Goal: Information Seeking & Learning: Learn about a topic

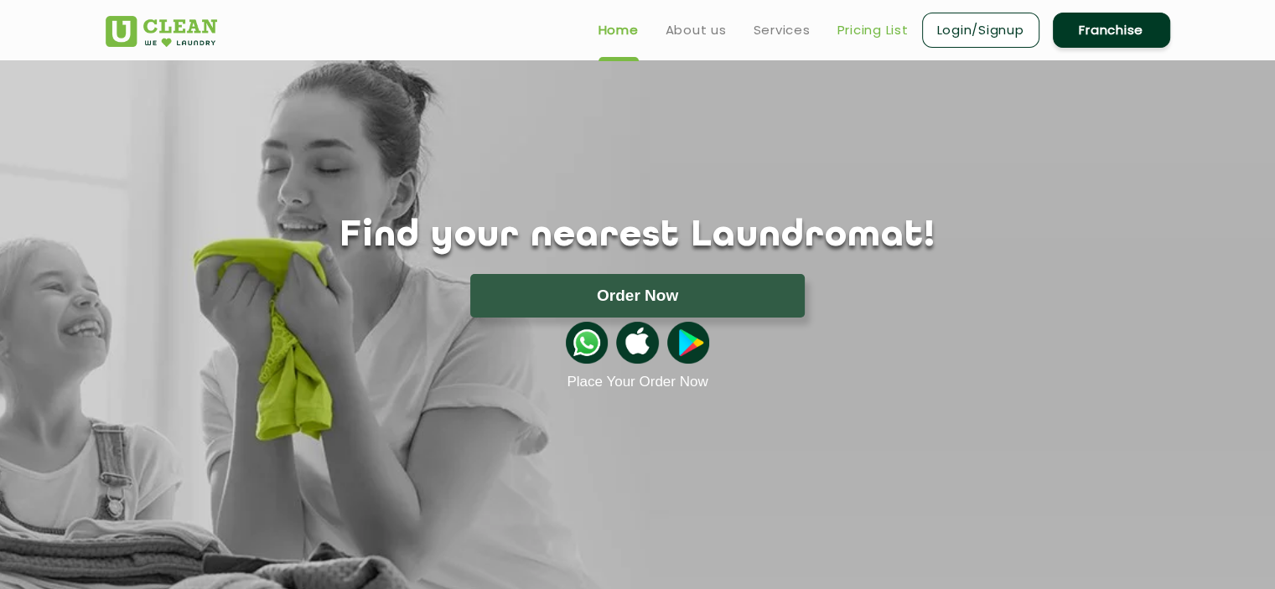
click at [853, 33] on link "Pricing List" at bounding box center [872, 30] width 71 height 20
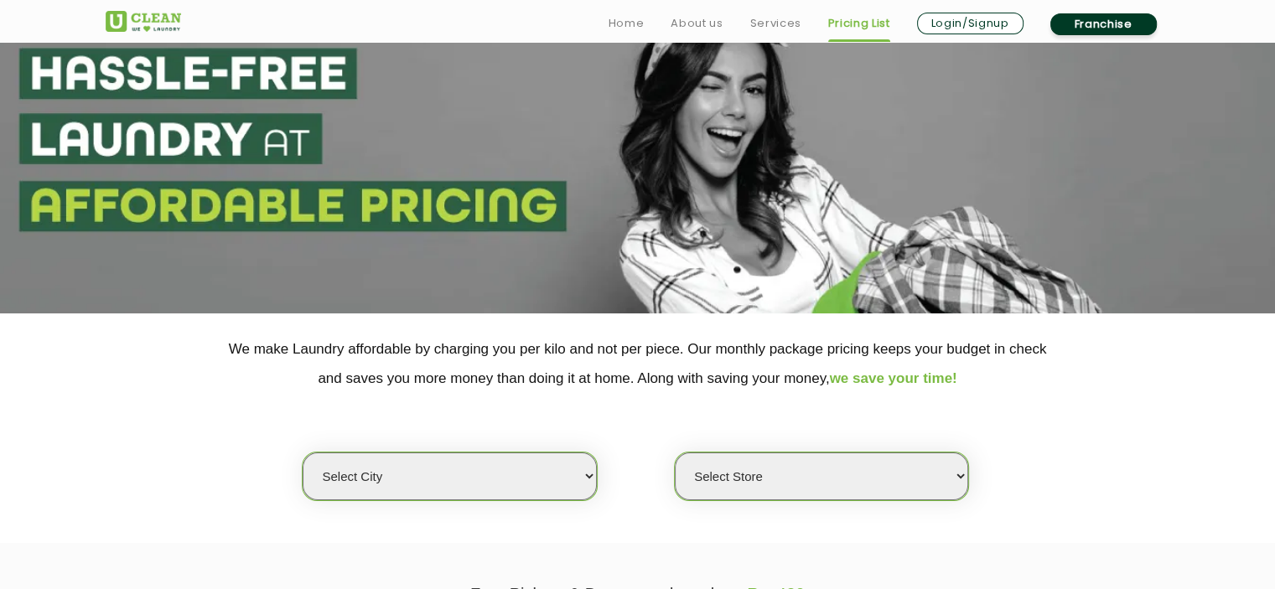
scroll to position [251, 0]
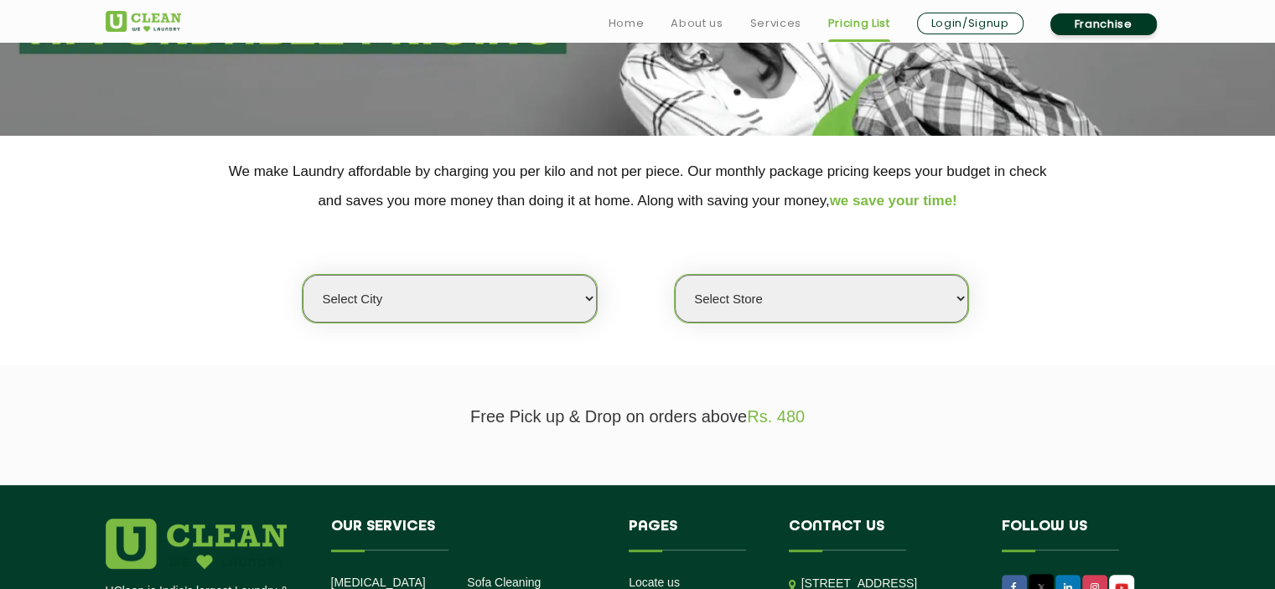
click at [498, 284] on select "Select city [GEOGRAPHIC_DATA] [GEOGRAPHIC_DATA] [GEOGRAPHIC_DATA] [GEOGRAPHIC_D…" at bounding box center [449, 299] width 293 height 48
click at [405, 295] on select "Select city [GEOGRAPHIC_DATA] [GEOGRAPHIC_DATA] [GEOGRAPHIC_DATA] [GEOGRAPHIC_D…" at bounding box center [449, 299] width 293 height 48
select select "192"
click at [303, 275] on select "Select city [GEOGRAPHIC_DATA] [GEOGRAPHIC_DATA] [GEOGRAPHIC_DATA] [GEOGRAPHIC_D…" at bounding box center [449, 299] width 293 height 48
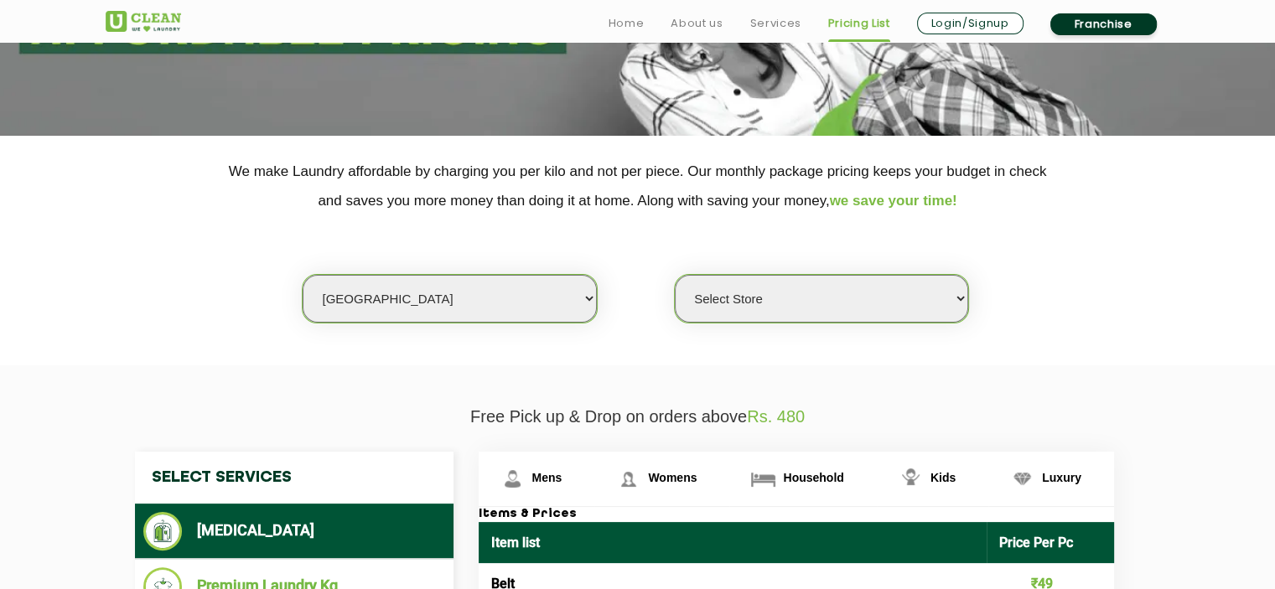
click at [812, 301] on select "Select Store [GEOGRAPHIC_DATA]" at bounding box center [821, 299] width 293 height 48
select select "566"
click at [675, 275] on select "Select Store [GEOGRAPHIC_DATA]" at bounding box center [821, 299] width 293 height 48
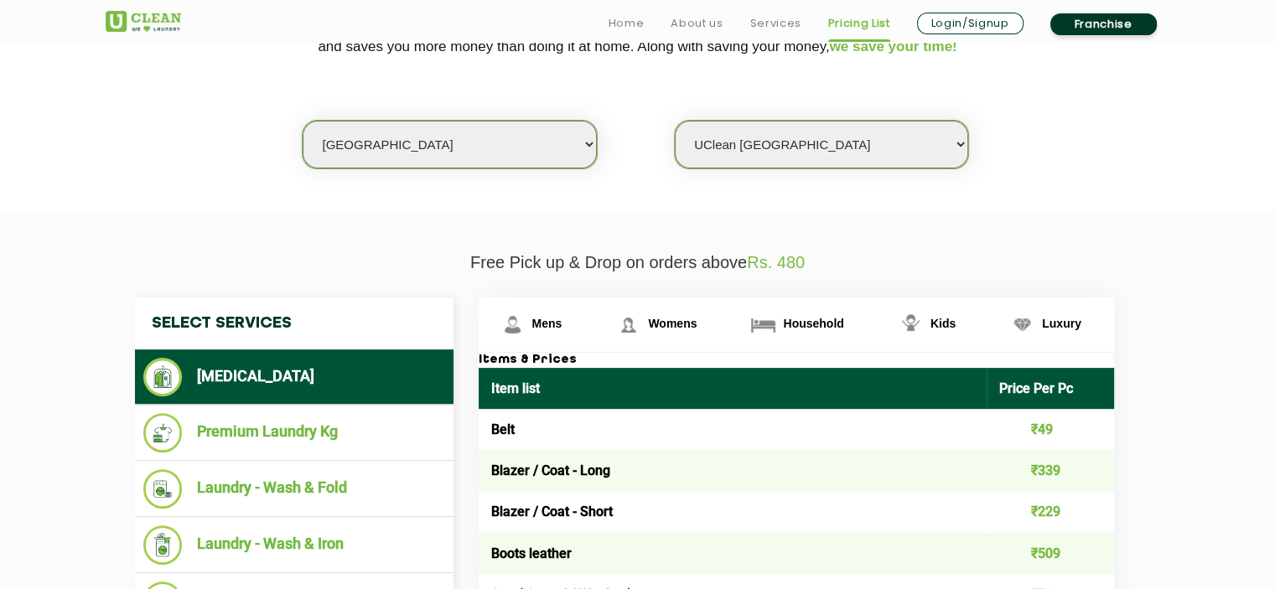
scroll to position [419, 0]
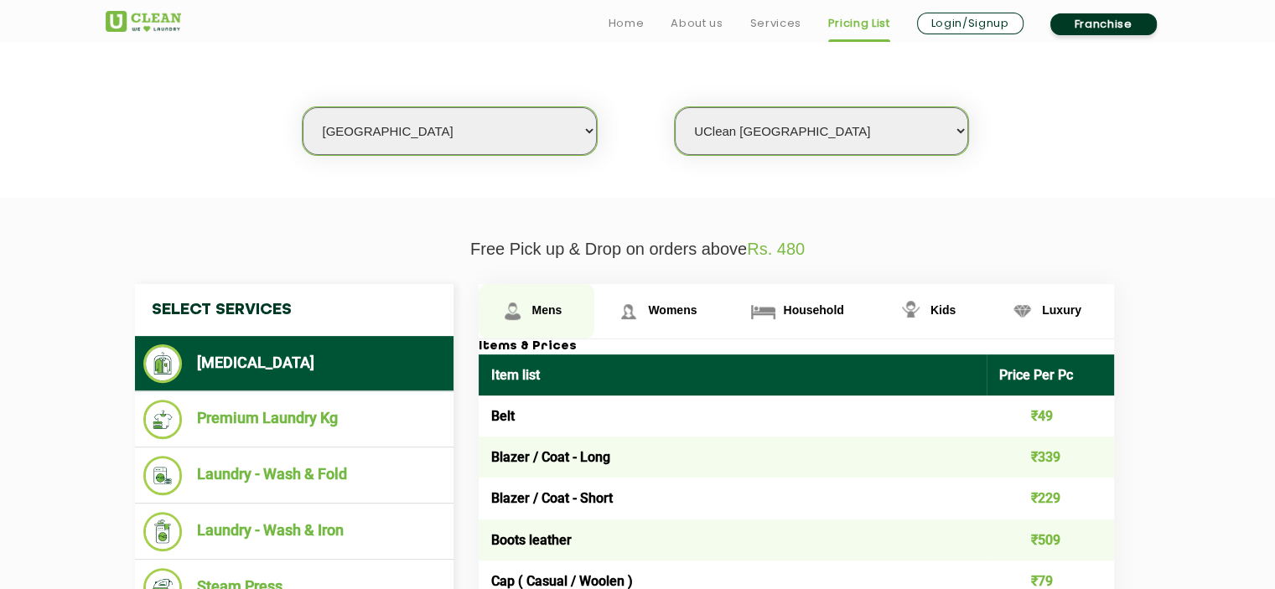
click at [538, 319] on link "Mens" at bounding box center [537, 311] width 117 height 54
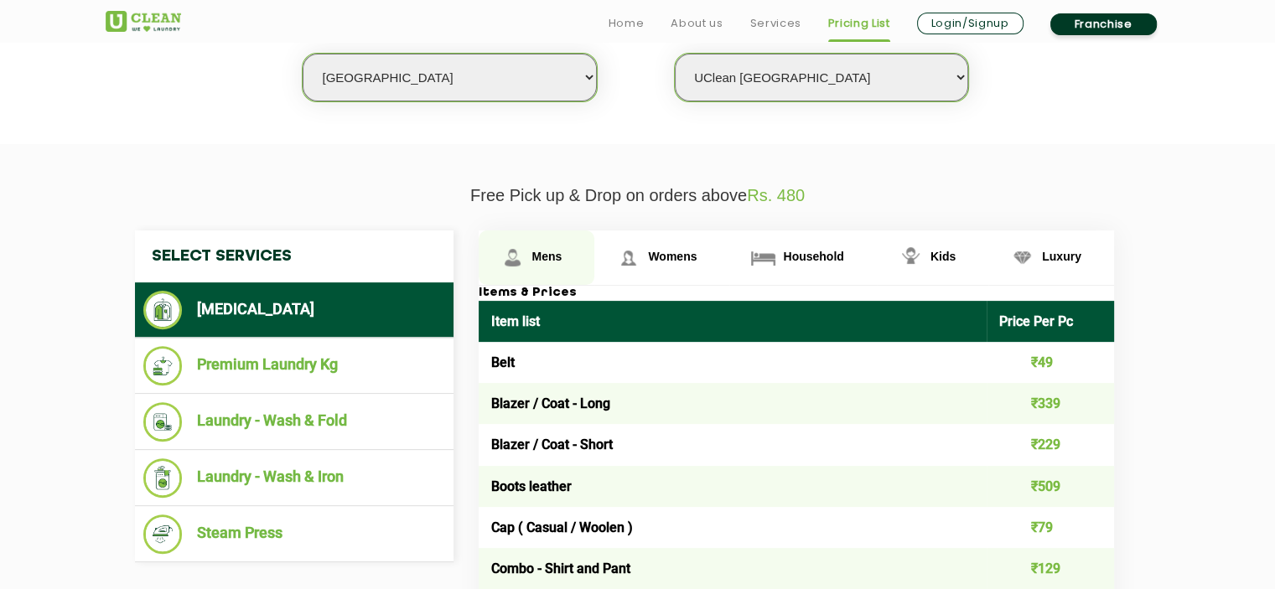
scroll to position [503, 0]
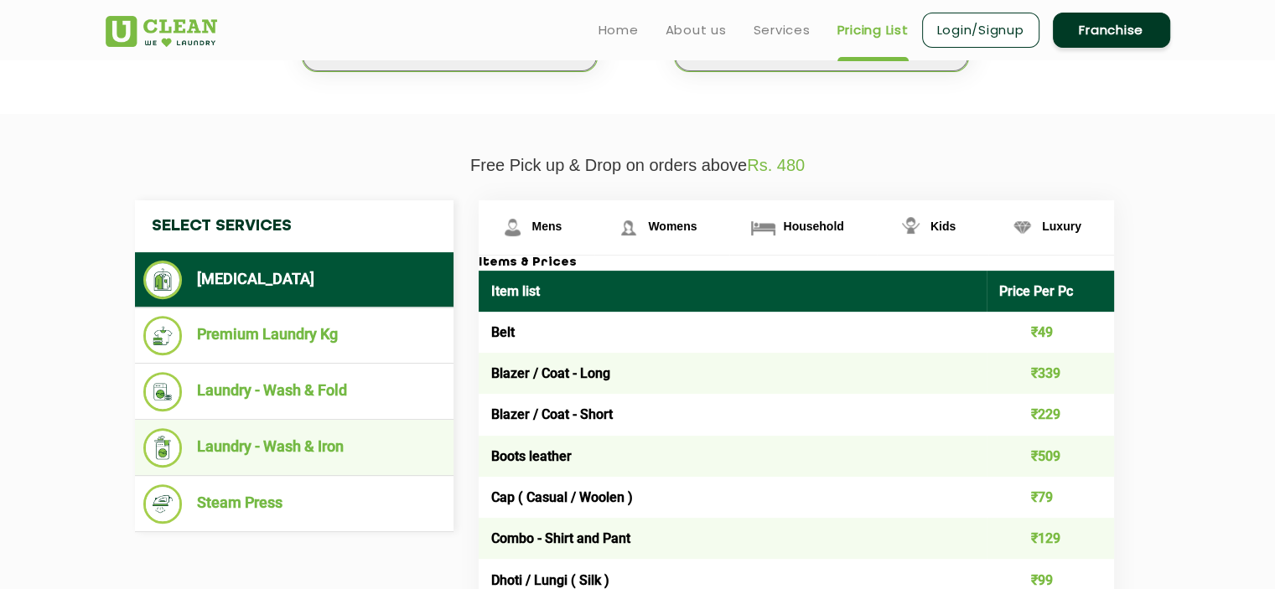
click at [323, 443] on li "Laundry - Wash & Iron" at bounding box center [294, 447] width 302 height 39
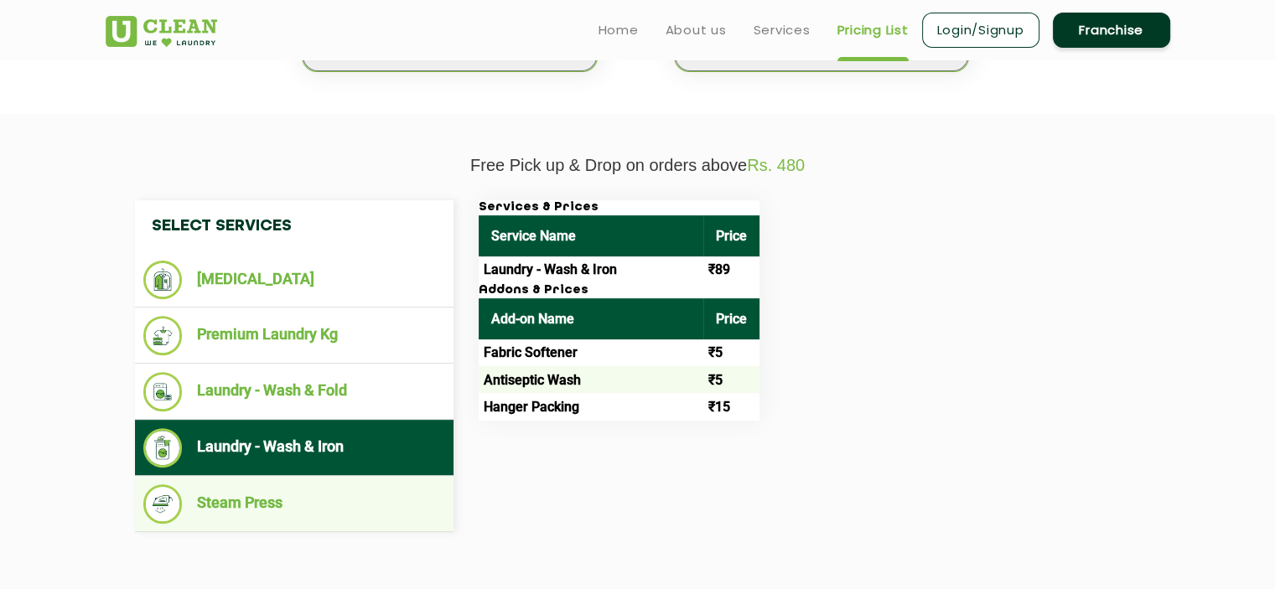
click at [255, 505] on li "Steam Press" at bounding box center [294, 503] width 302 height 39
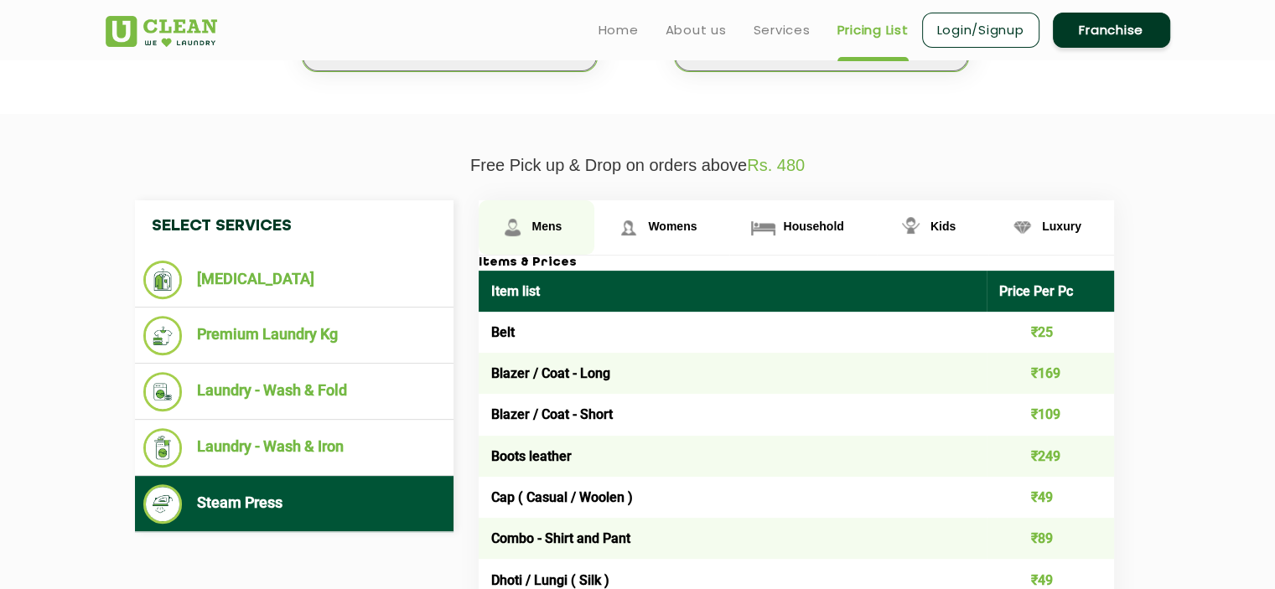
click at [519, 223] on img at bounding box center [512, 227] width 29 height 29
click at [526, 239] on img at bounding box center [512, 227] width 29 height 29
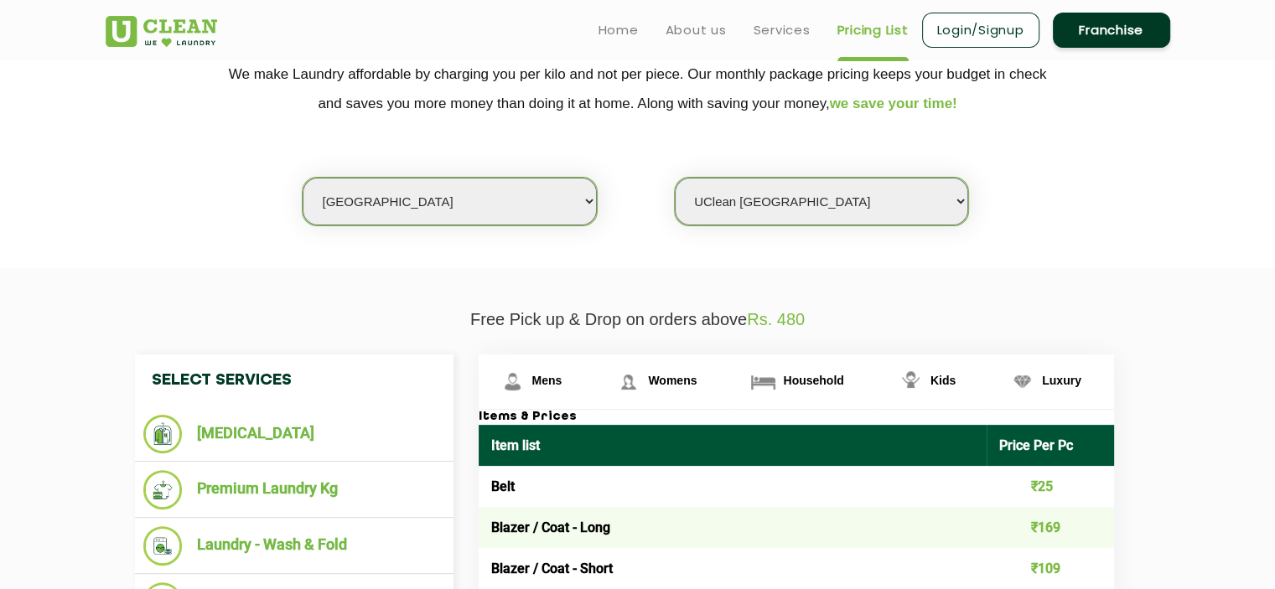
scroll to position [335, 0]
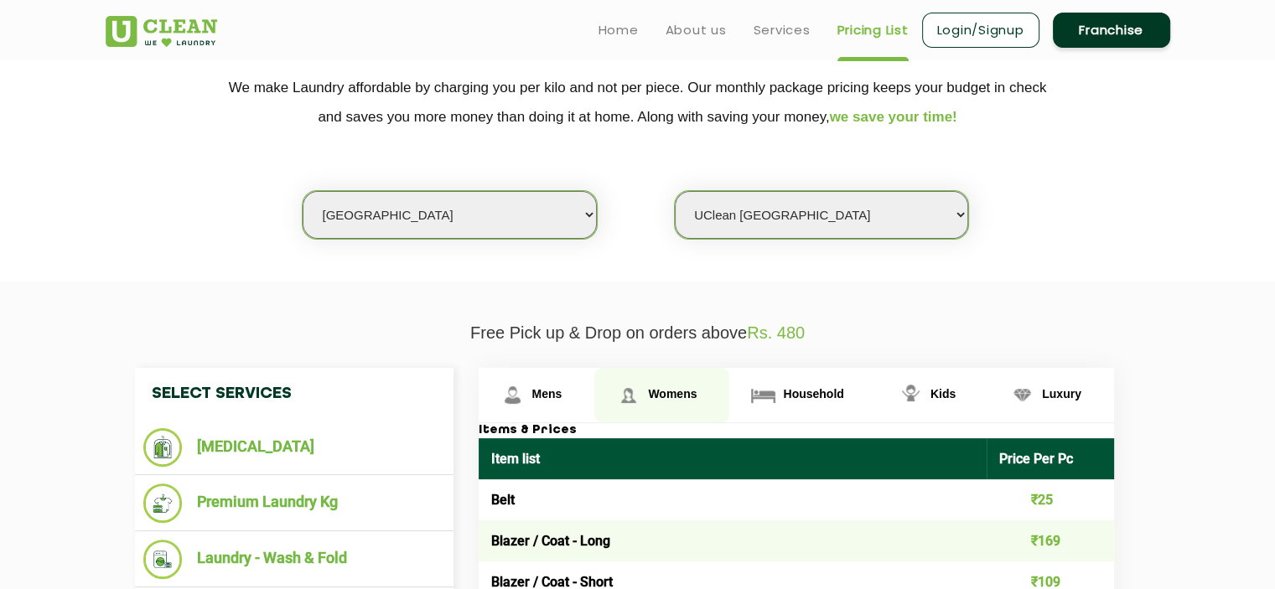
click at [662, 391] on span "Womens" at bounding box center [672, 393] width 49 height 13
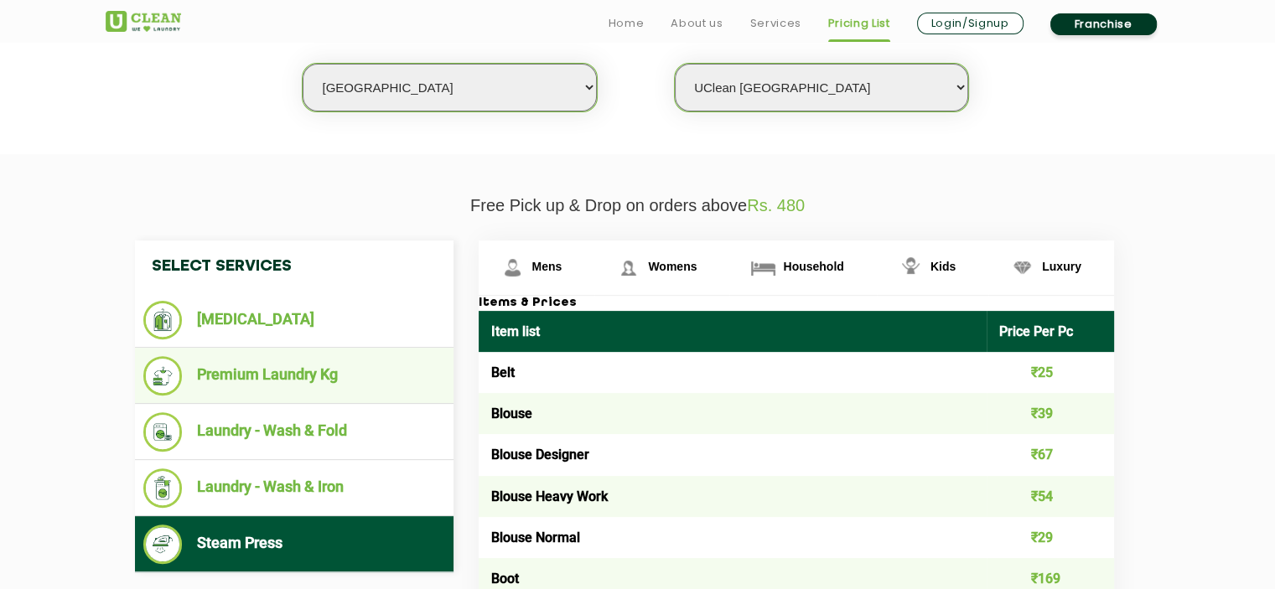
scroll to position [503, 0]
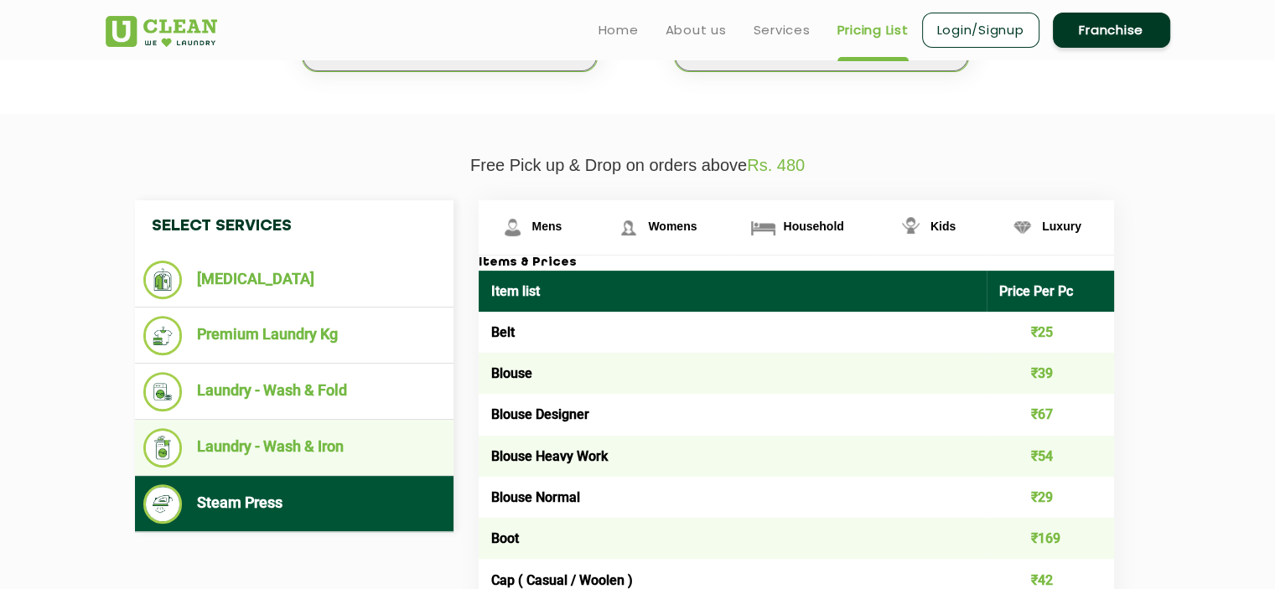
click at [305, 442] on li "Laundry - Wash & Iron" at bounding box center [294, 447] width 302 height 39
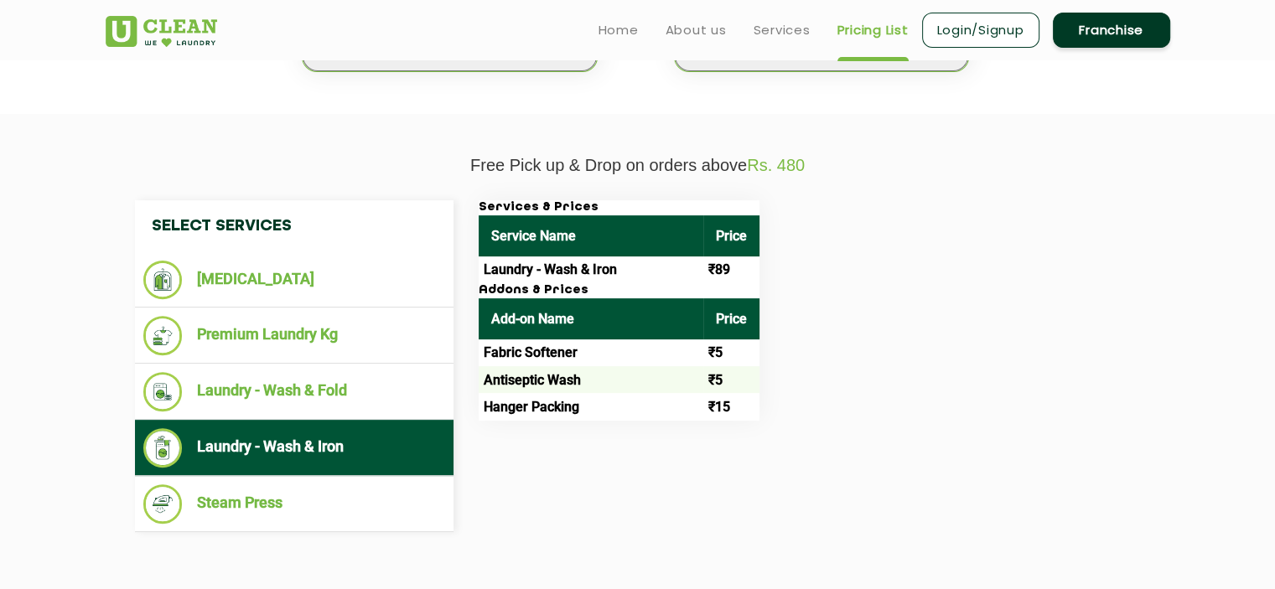
click at [523, 293] on h3 "Addons & Prices" at bounding box center [619, 290] width 281 height 15
click at [497, 293] on h3 "Addons & Prices" at bounding box center [619, 290] width 281 height 15
click at [332, 448] on li "Laundry - Wash & Iron" at bounding box center [294, 447] width 302 height 39
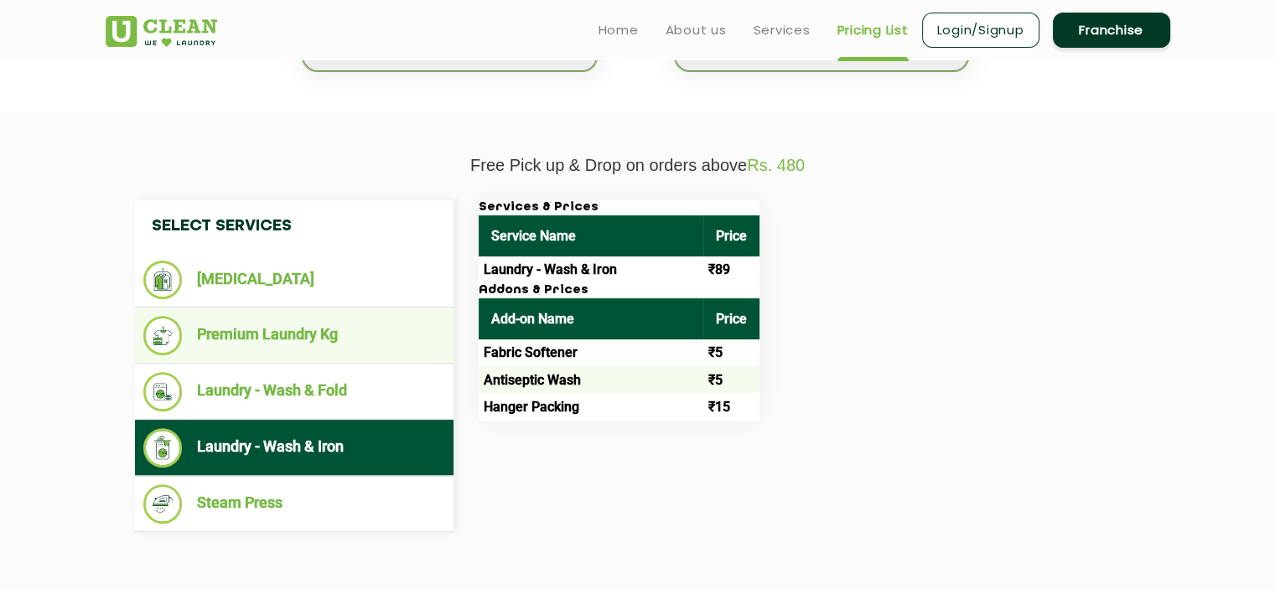
click at [280, 331] on li "Premium Laundry Kg" at bounding box center [294, 335] width 302 height 39
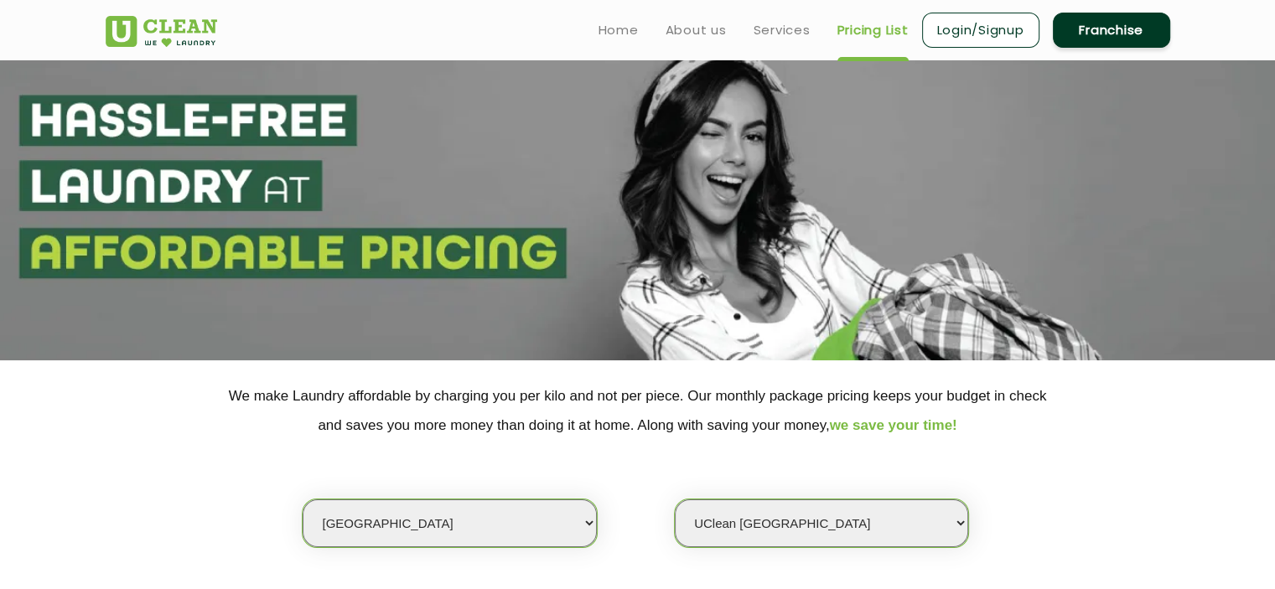
scroll to position [0, 0]
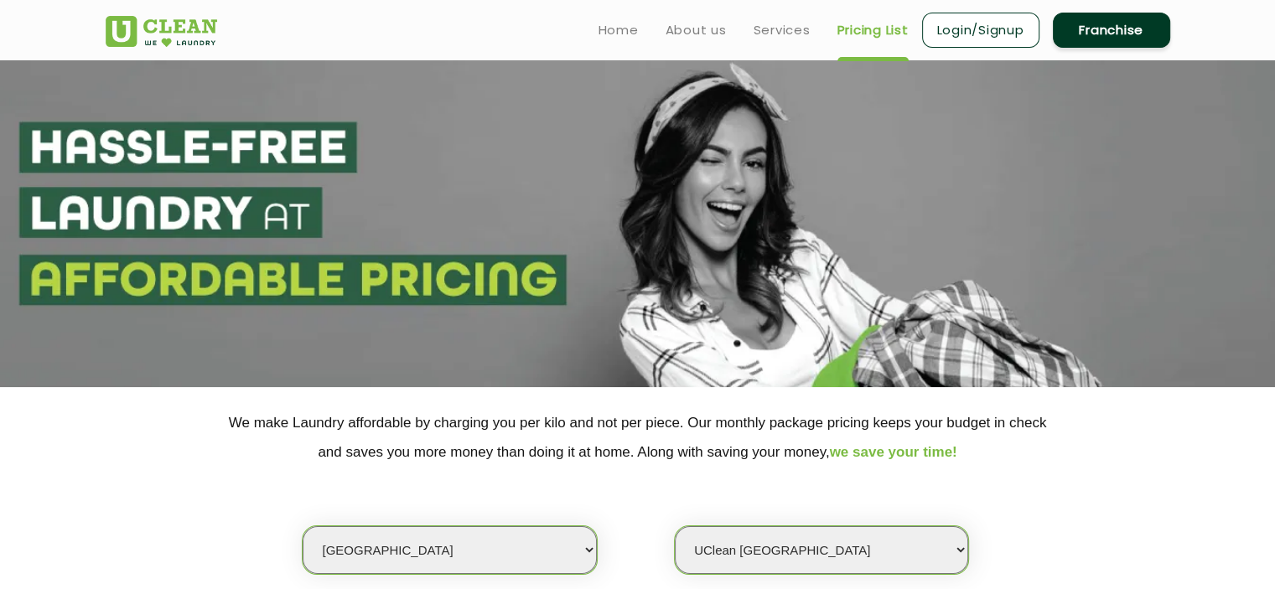
click at [865, 28] on link "Pricing List" at bounding box center [872, 30] width 71 height 20
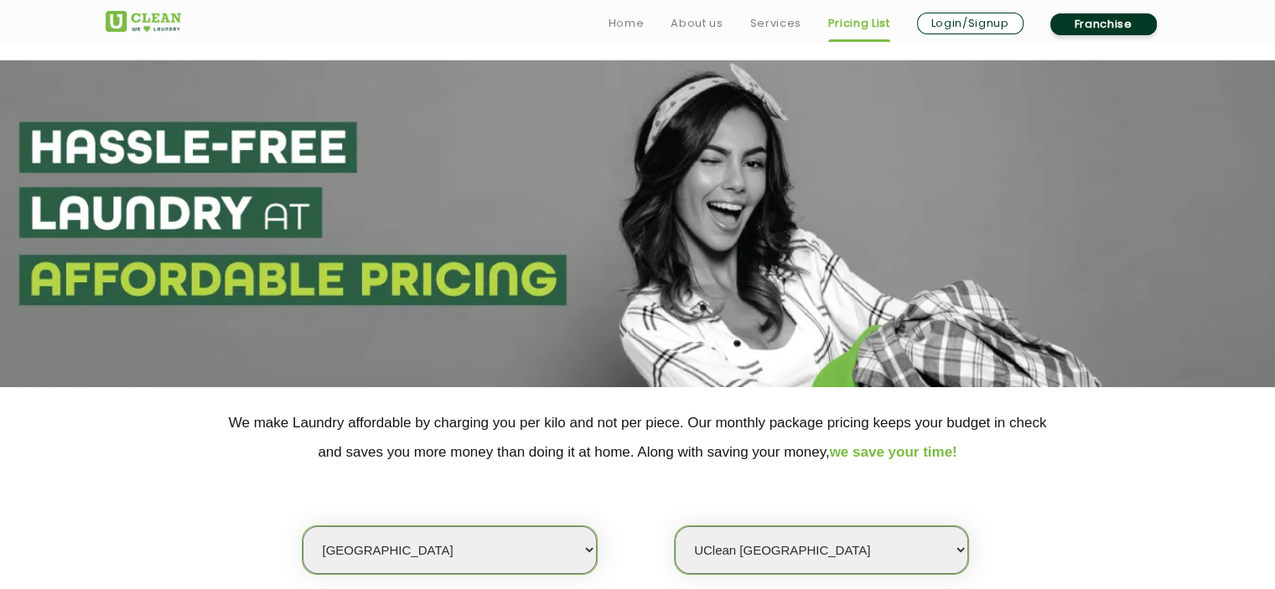
scroll to position [503, 0]
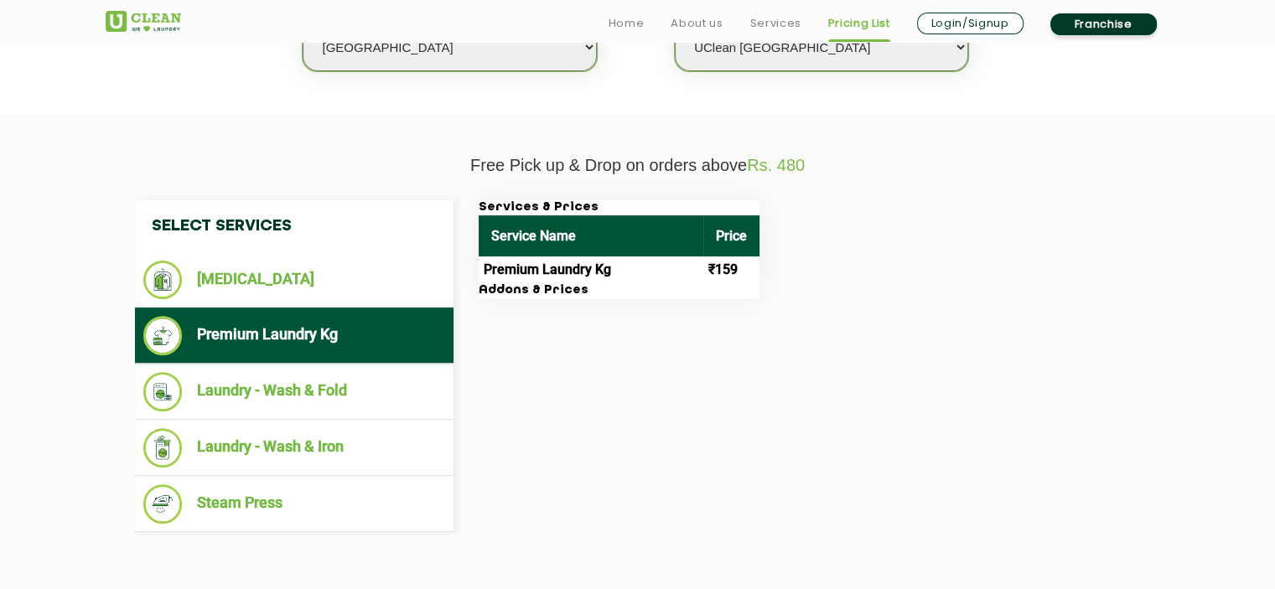
click at [543, 285] on h3 "Addons & Prices" at bounding box center [619, 290] width 281 height 15
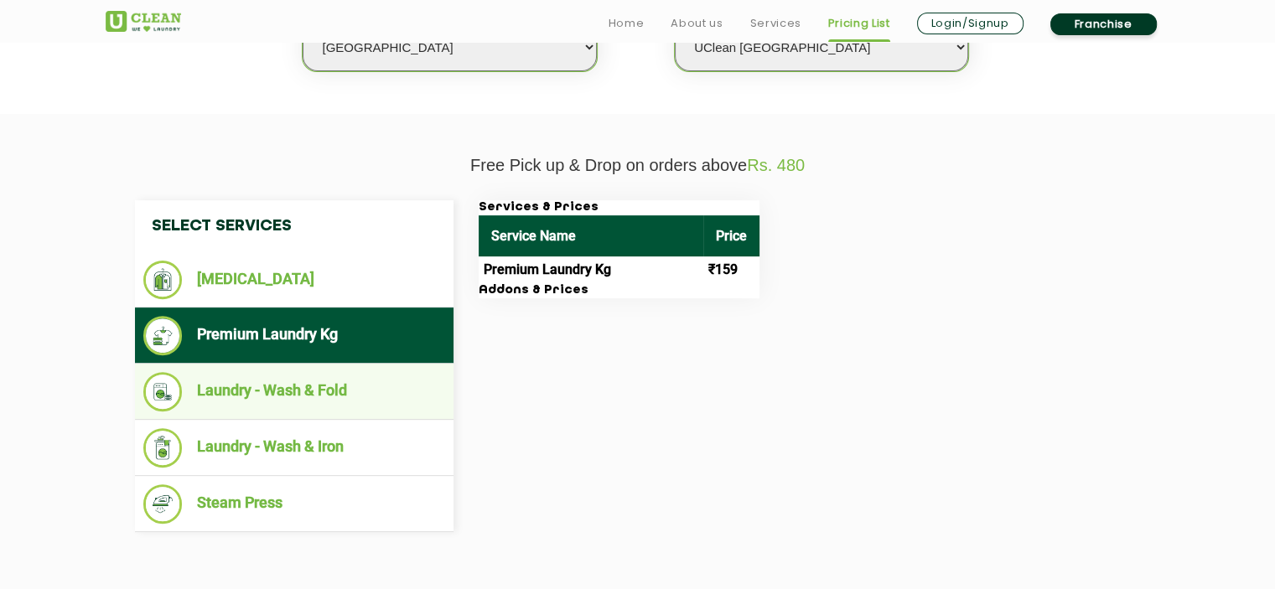
click at [262, 391] on li "Laundry - Wash & Fold" at bounding box center [294, 391] width 302 height 39
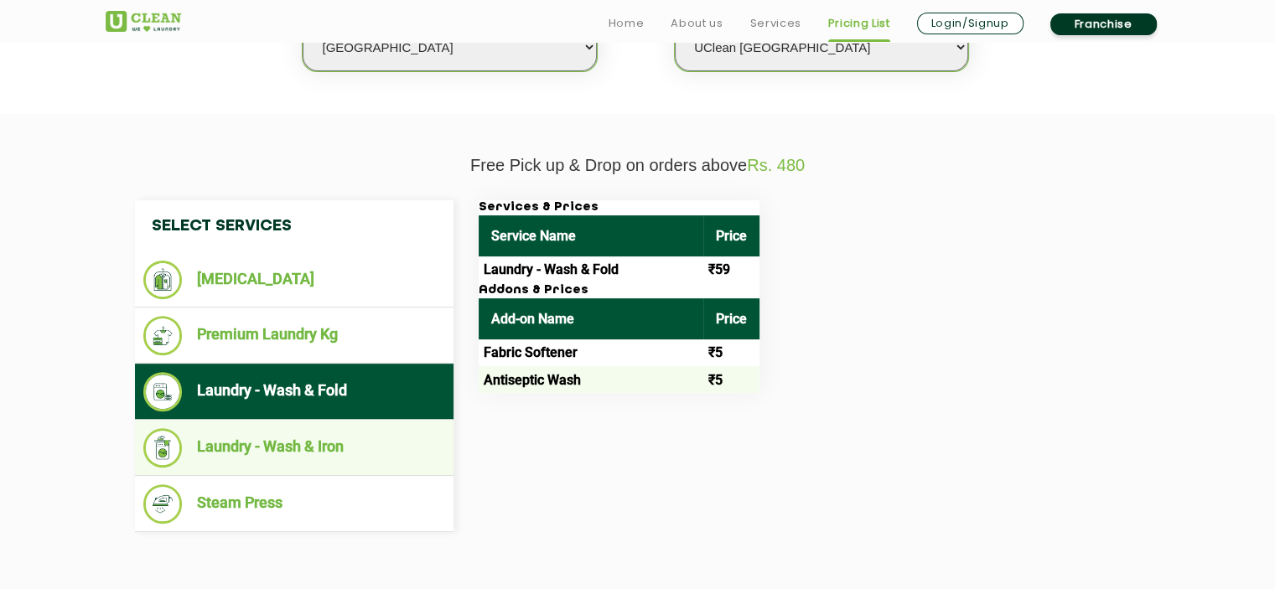
click at [265, 461] on li "Laundry - Wash & Iron" at bounding box center [294, 447] width 302 height 39
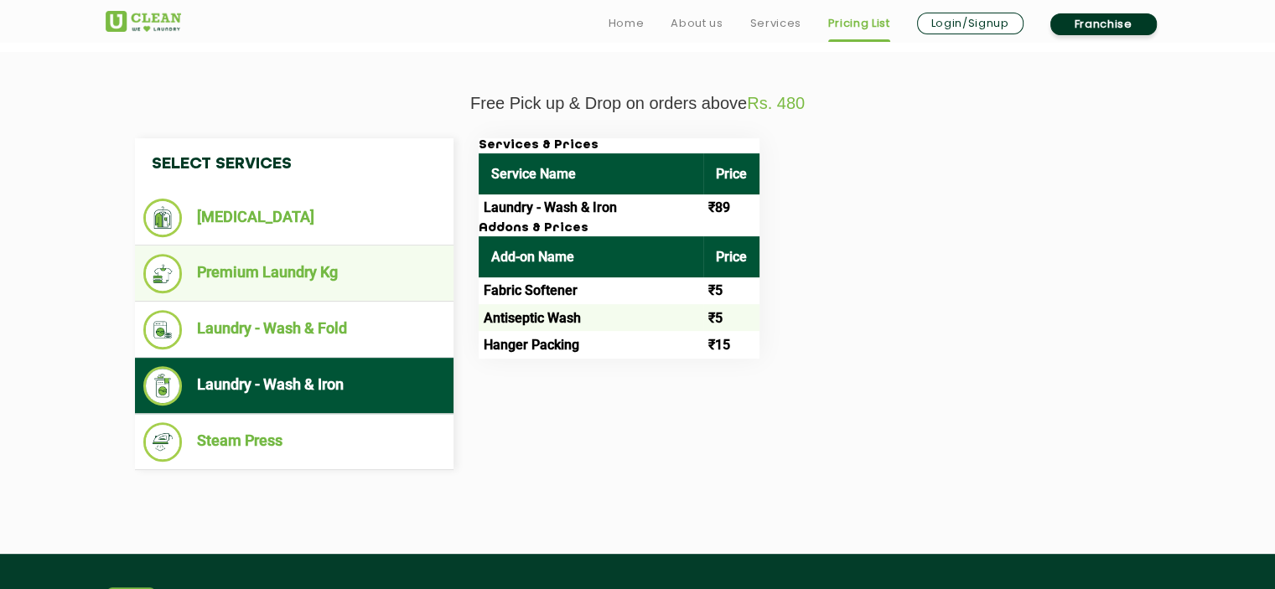
scroll to position [671, 0]
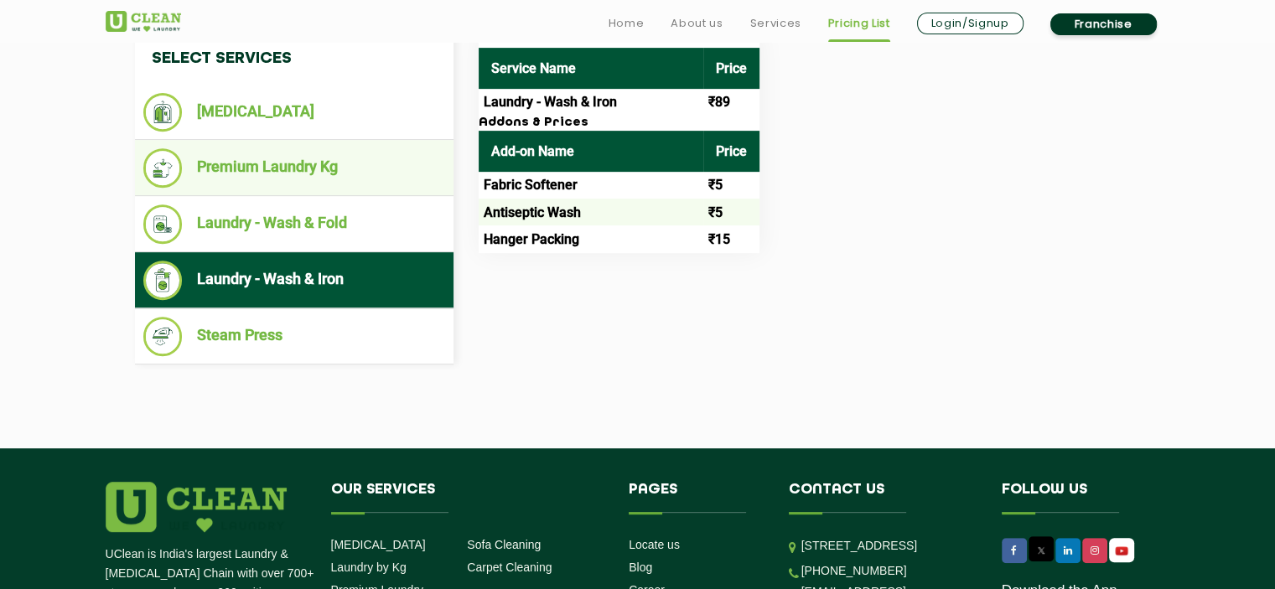
click at [302, 153] on li "Premium Laundry Kg" at bounding box center [294, 167] width 302 height 39
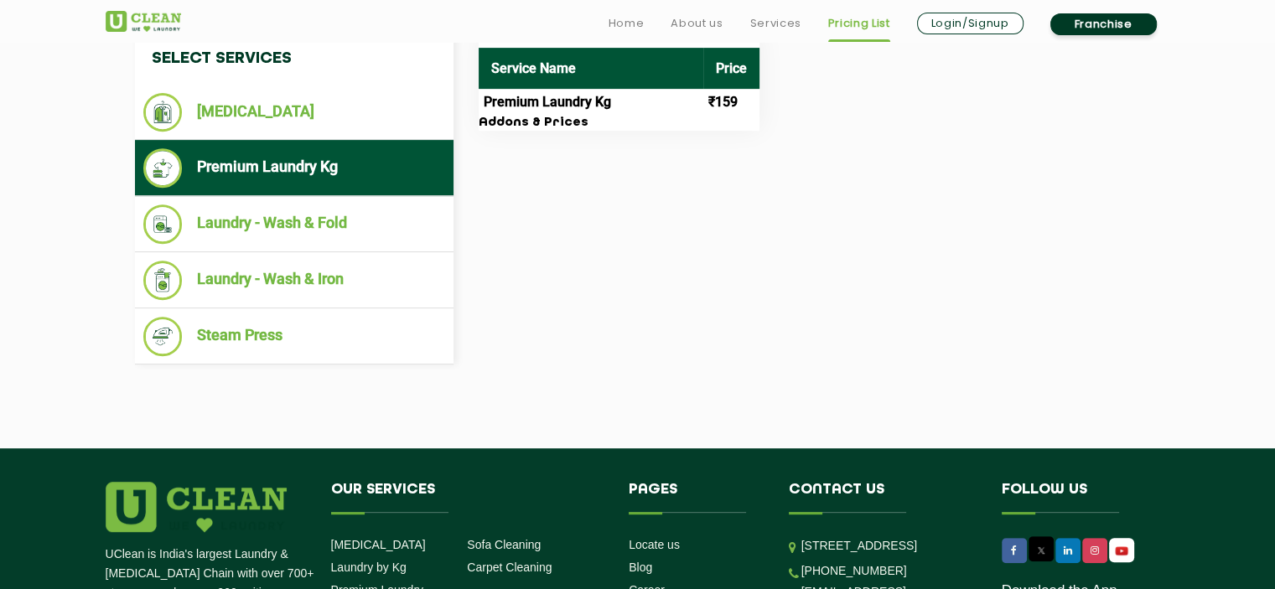
click at [691, 110] on td "Premium Laundry Kg" at bounding box center [591, 102] width 225 height 27
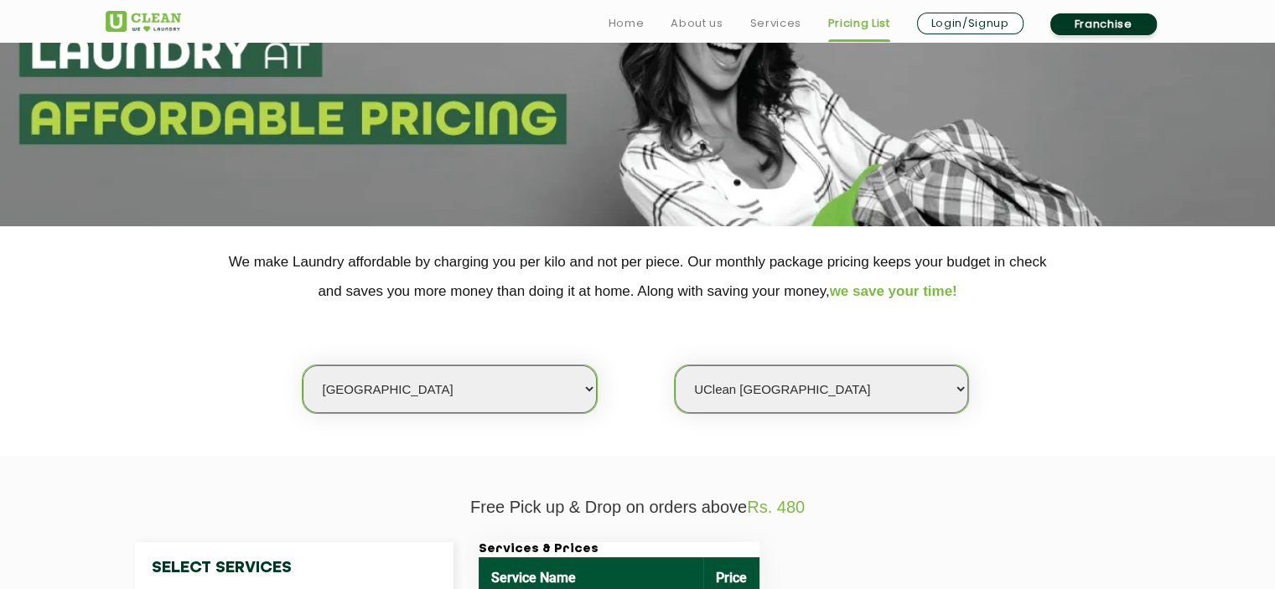
scroll to position [168, 0]
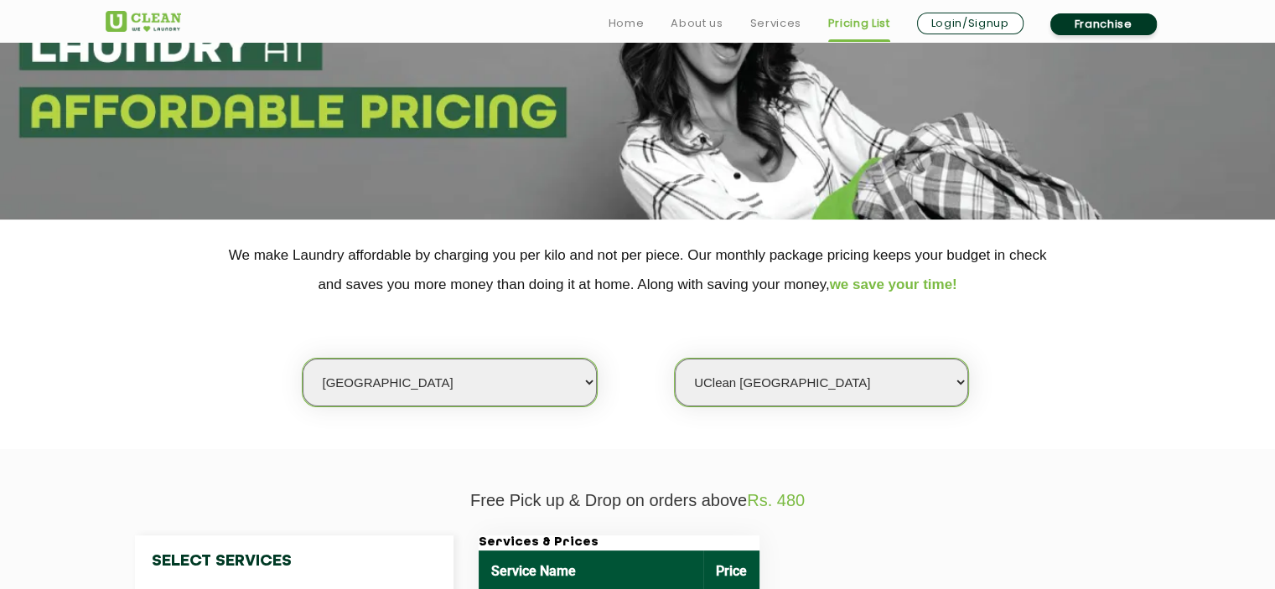
click at [521, 381] on select "Select city [GEOGRAPHIC_DATA] [GEOGRAPHIC_DATA] [GEOGRAPHIC_DATA] [GEOGRAPHIC_D…" at bounding box center [449, 383] width 293 height 48
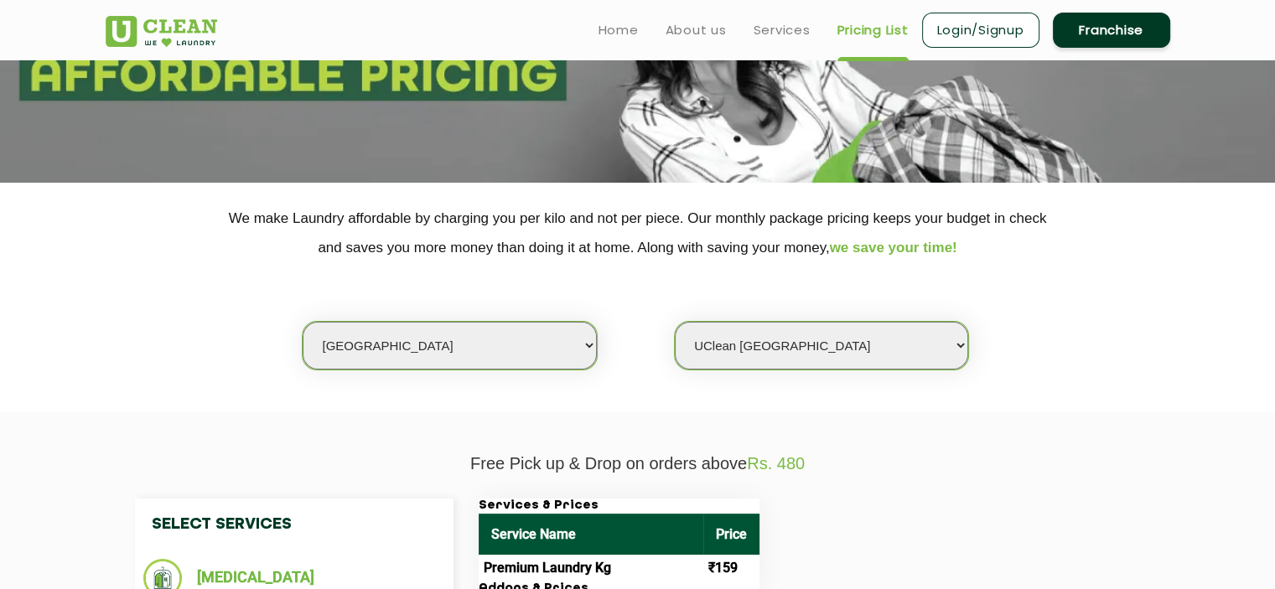
scroll to position [84, 0]
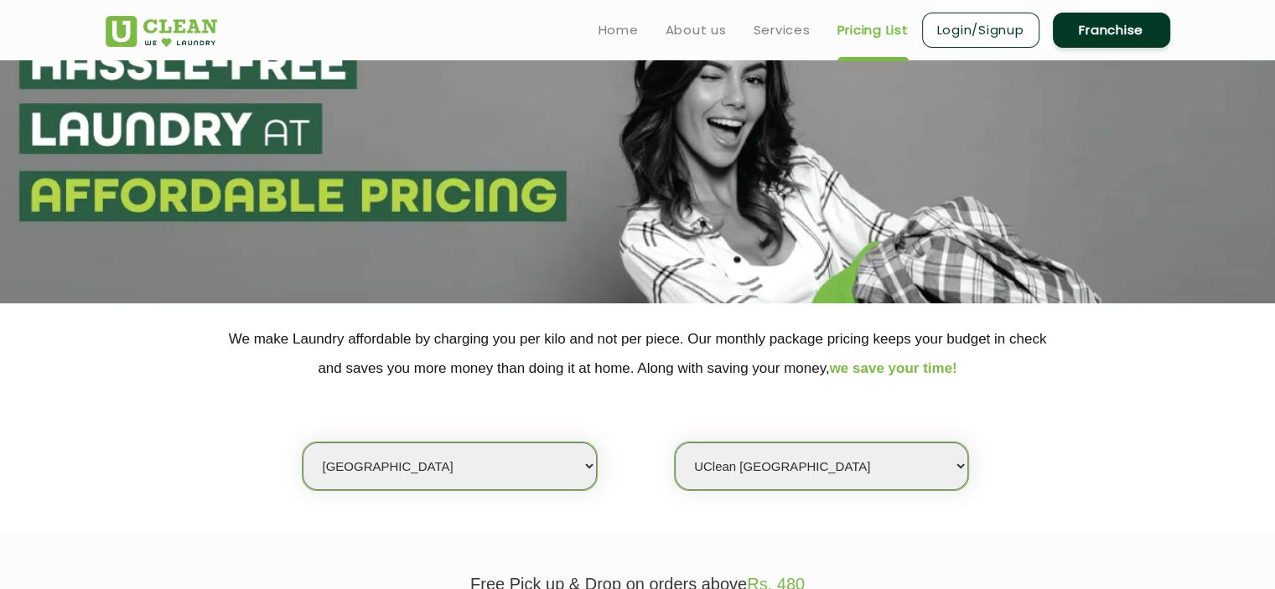
click at [505, 487] on select "Select city [GEOGRAPHIC_DATA] [GEOGRAPHIC_DATA] [GEOGRAPHIC_DATA] [GEOGRAPHIC_D…" at bounding box center [449, 467] width 293 height 48
select select "138"
click at [303, 443] on select "Select city [GEOGRAPHIC_DATA] [GEOGRAPHIC_DATA] [GEOGRAPHIC_DATA] [GEOGRAPHIC_D…" at bounding box center [449, 467] width 293 height 48
click at [722, 465] on select "Select Store [GEOGRAPHIC_DATA]" at bounding box center [821, 467] width 293 height 48
select select "401"
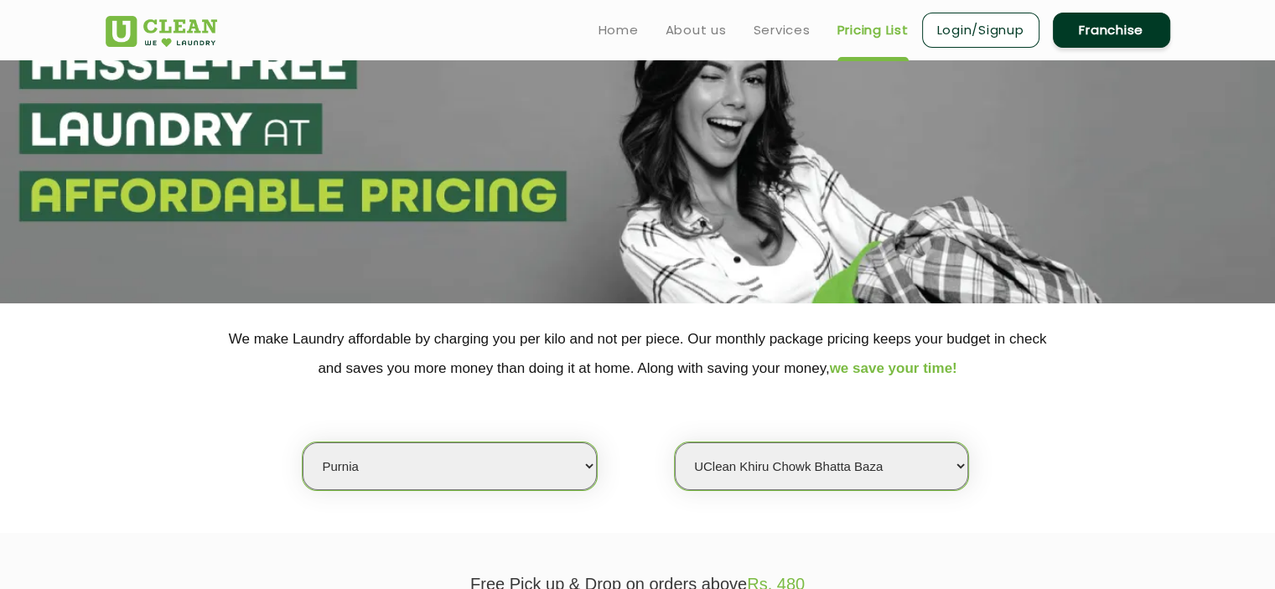
click at [675, 443] on select "Select Store UClean Khiru Chowk [PERSON_NAME] [PERSON_NAME]" at bounding box center [821, 467] width 293 height 48
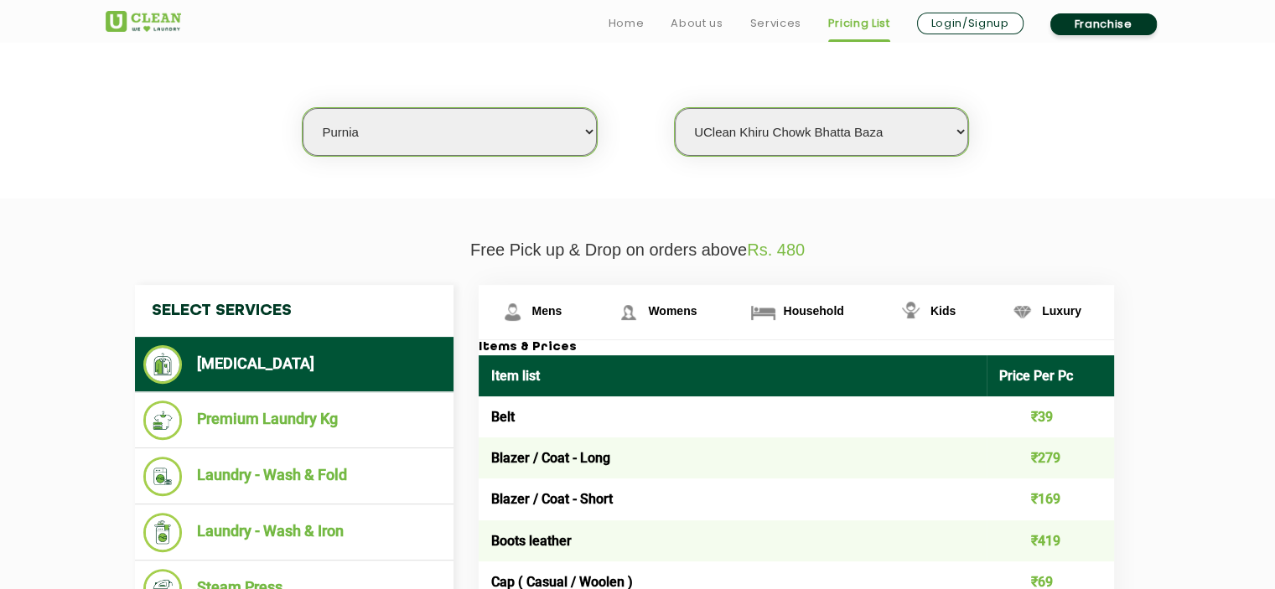
scroll to position [503, 0]
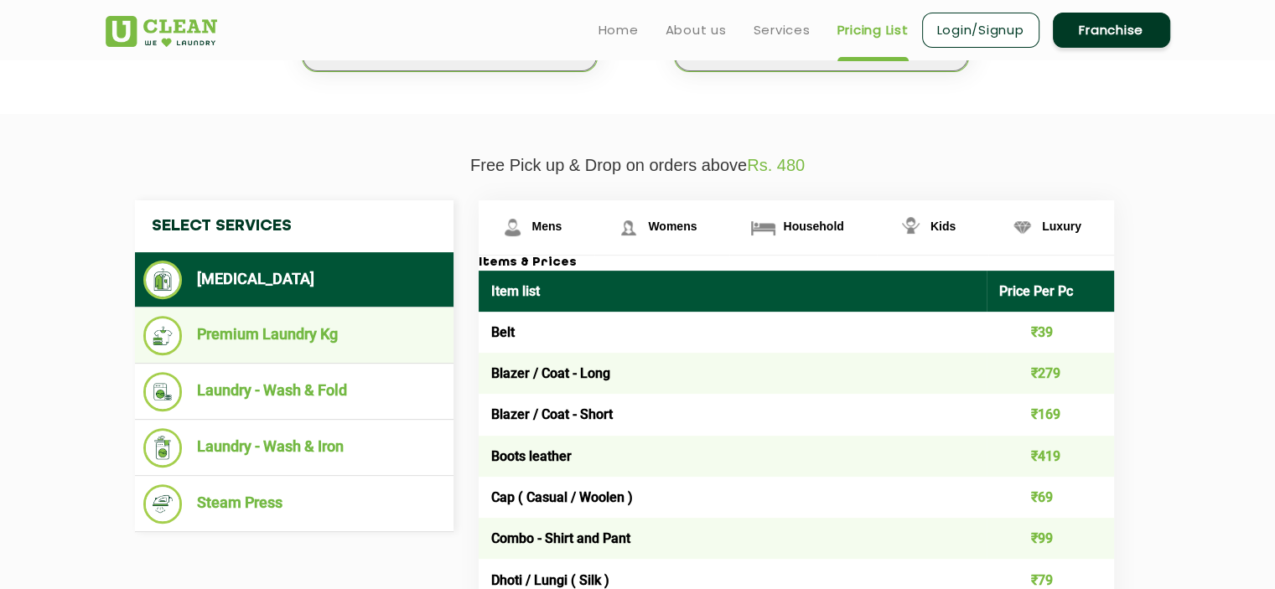
click at [255, 341] on li "Premium Laundry Kg" at bounding box center [294, 335] width 302 height 39
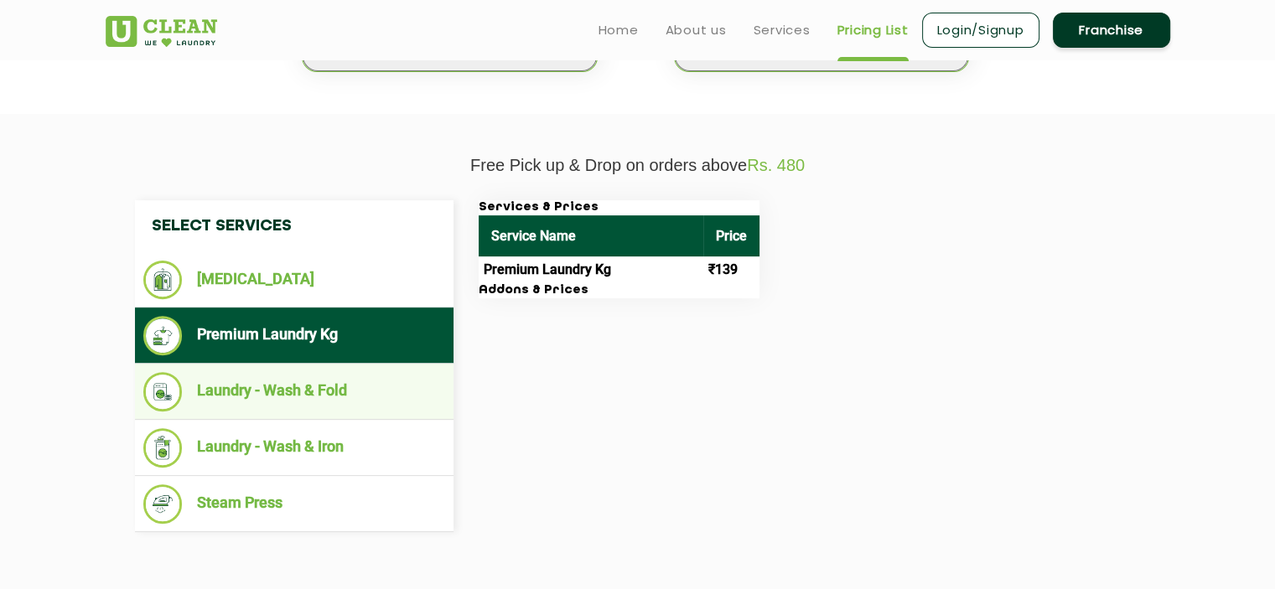
click at [268, 391] on li "Laundry - Wash & Fold" at bounding box center [294, 391] width 302 height 39
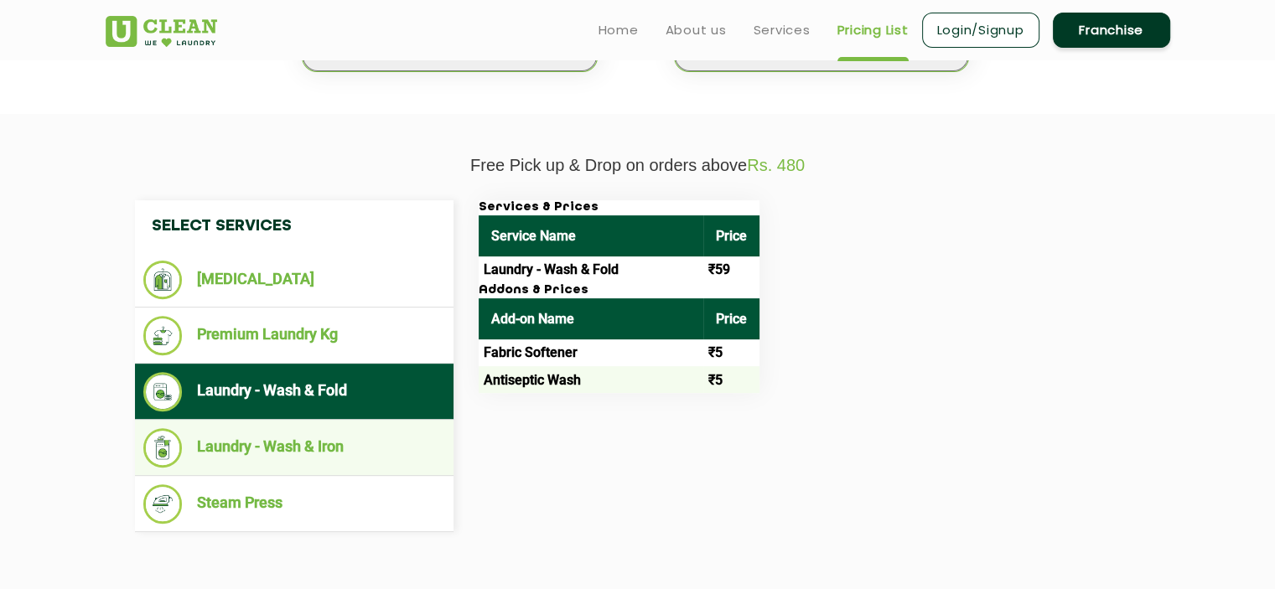
click at [275, 462] on li "Laundry - Wash & Iron" at bounding box center [294, 447] width 302 height 39
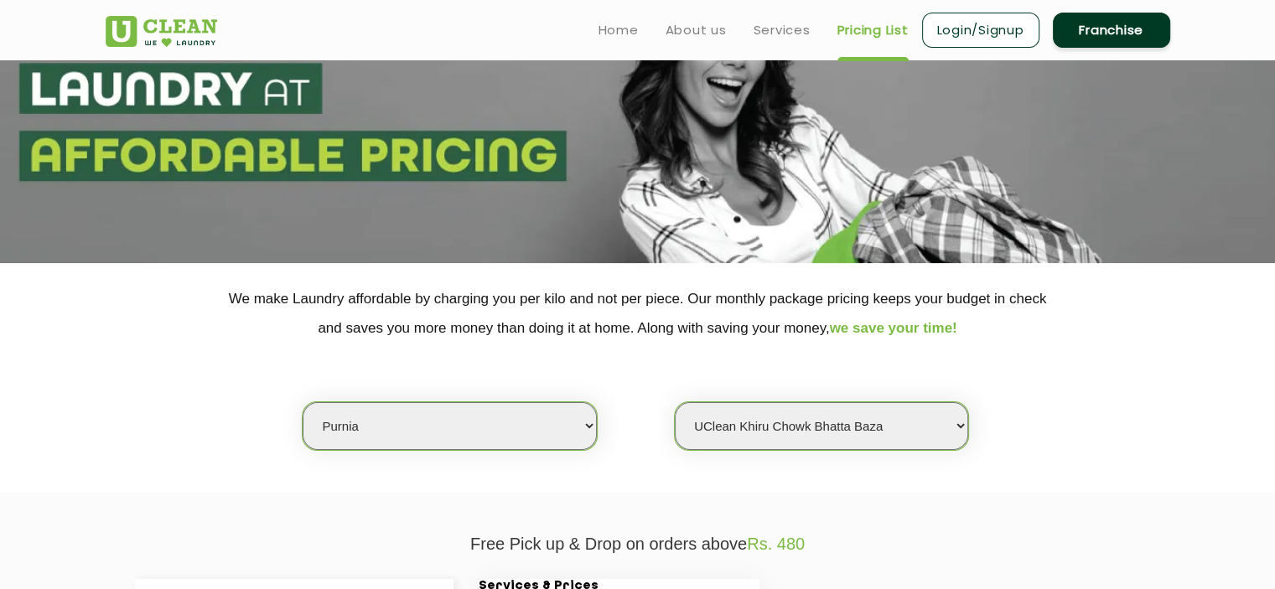
scroll to position [0, 0]
